Goal: Find specific page/section: Find specific page/section

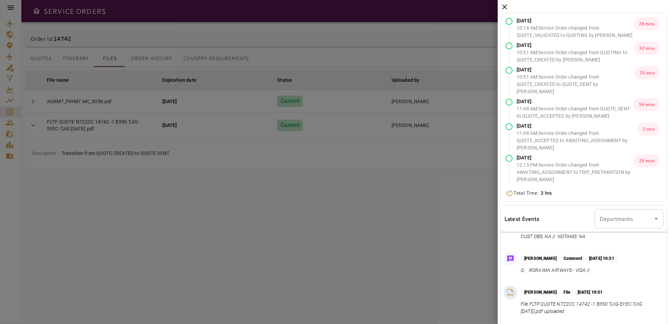
click at [507, 8] on icon at bounding box center [505, 7] width 8 height 8
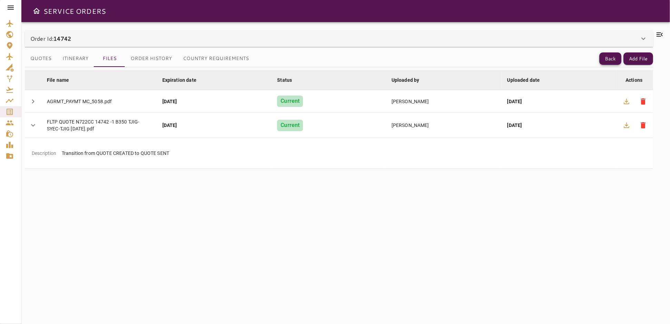
click at [605, 55] on button "Back" at bounding box center [610, 58] width 22 height 13
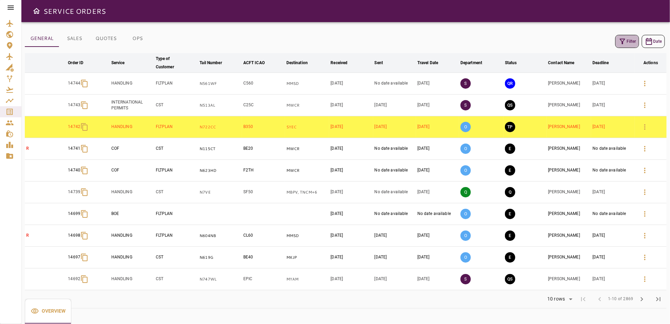
click at [631, 40] on button "Filter" at bounding box center [627, 41] width 24 height 13
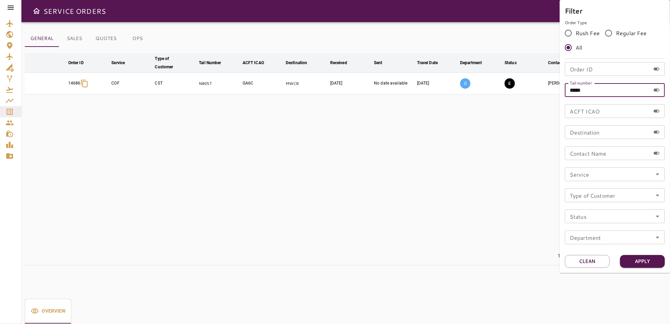
drag, startPoint x: 600, startPoint y: 91, endPoint x: 568, endPoint y: 95, distance: 31.7
click at [568, 95] on input "*****" at bounding box center [607, 90] width 85 height 14
type input "******"
click at [647, 261] on button "Apply" at bounding box center [642, 261] width 45 height 13
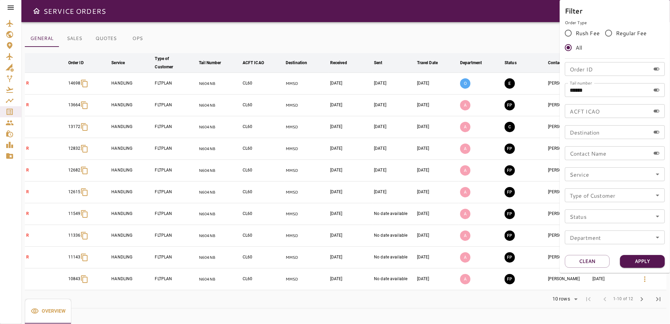
click at [508, 13] on div at bounding box center [335, 162] width 670 height 324
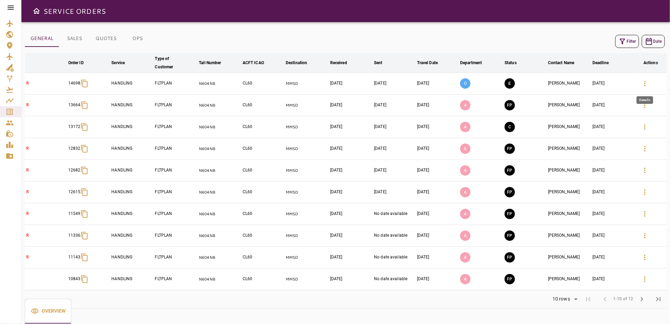
click at [645, 83] on icon "button" at bounding box center [644, 84] width 1 height 6
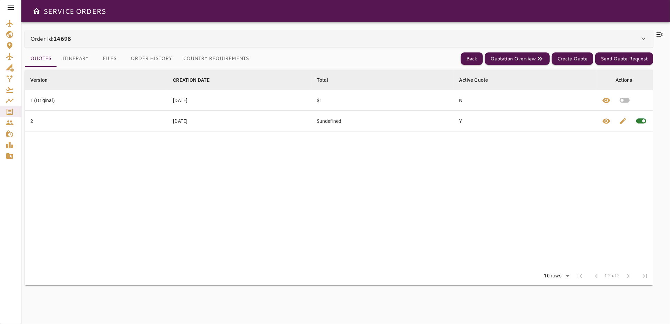
click at [659, 36] on icon at bounding box center [660, 34] width 6 height 4
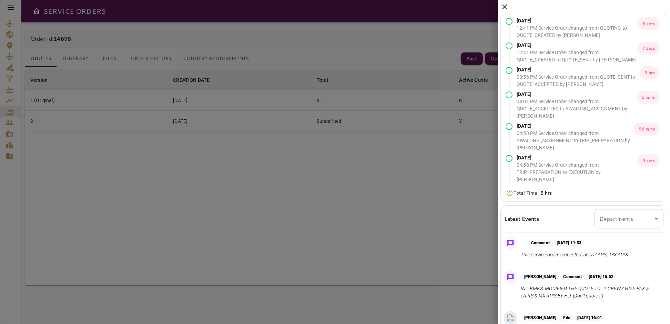
click at [503, 7] on icon at bounding box center [505, 7] width 8 height 8
